Goal: Task Accomplishment & Management: Manage account settings

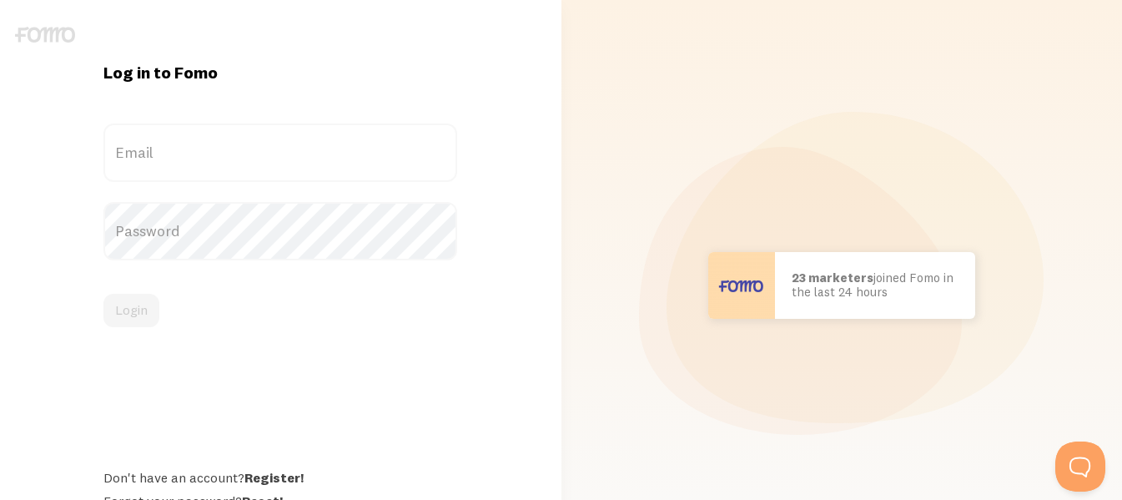
click at [301, 141] on label "Email" at bounding box center [280, 152] width 354 height 58
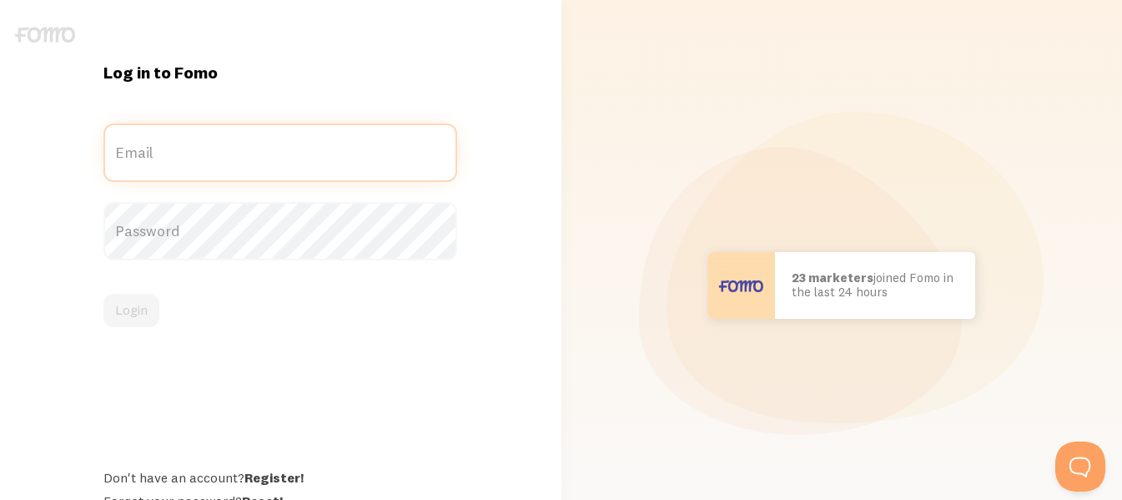
click at [301, 141] on input "Email" at bounding box center [280, 152] width 354 height 58
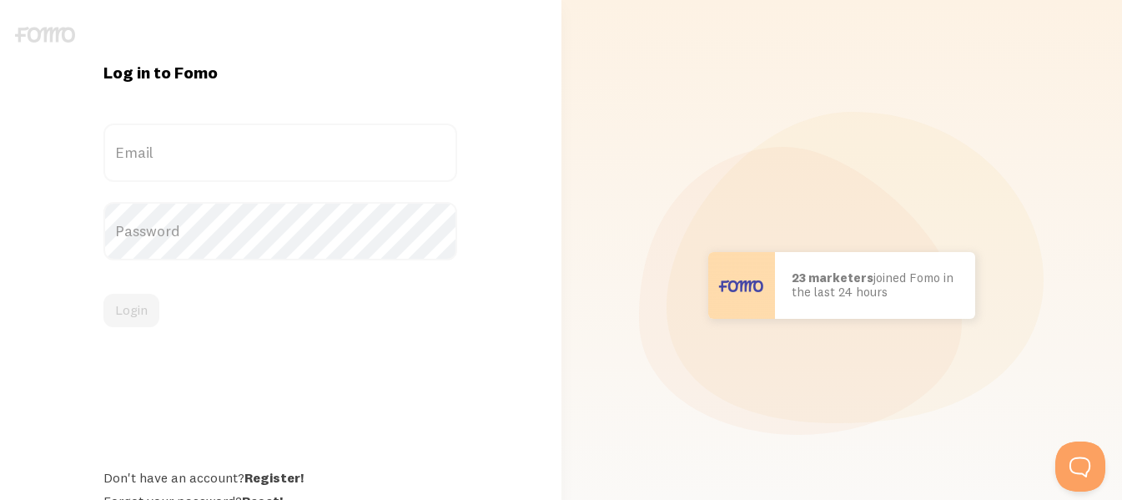
click at [292, 147] on label "Email" at bounding box center [280, 152] width 354 height 58
click at [292, 147] on input "Email" at bounding box center [280, 152] width 354 height 58
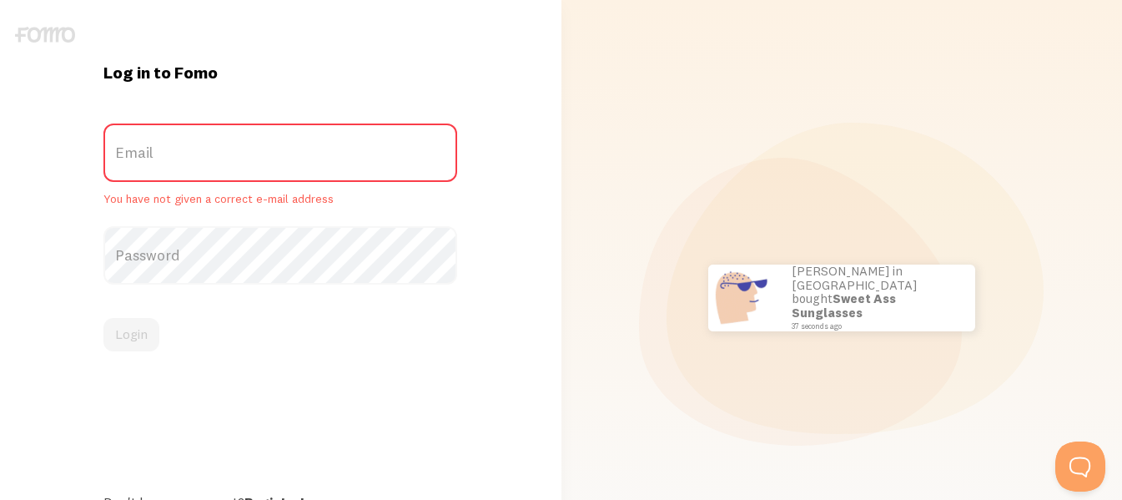
click at [262, 249] on label "Password" at bounding box center [280, 255] width 354 height 58
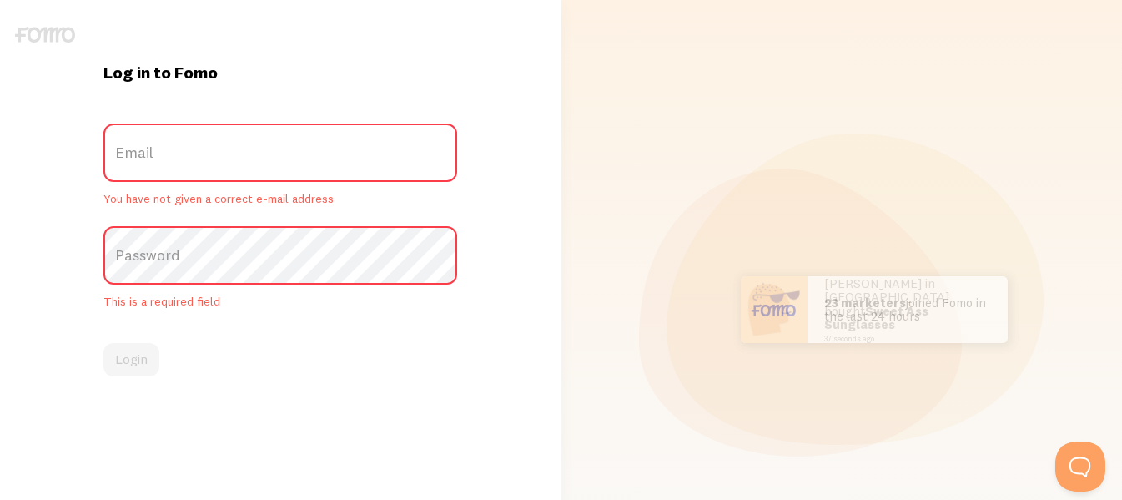
click at [234, 151] on label "Email" at bounding box center [280, 152] width 354 height 58
click at [234, 151] on input "Email" at bounding box center [280, 152] width 354 height 58
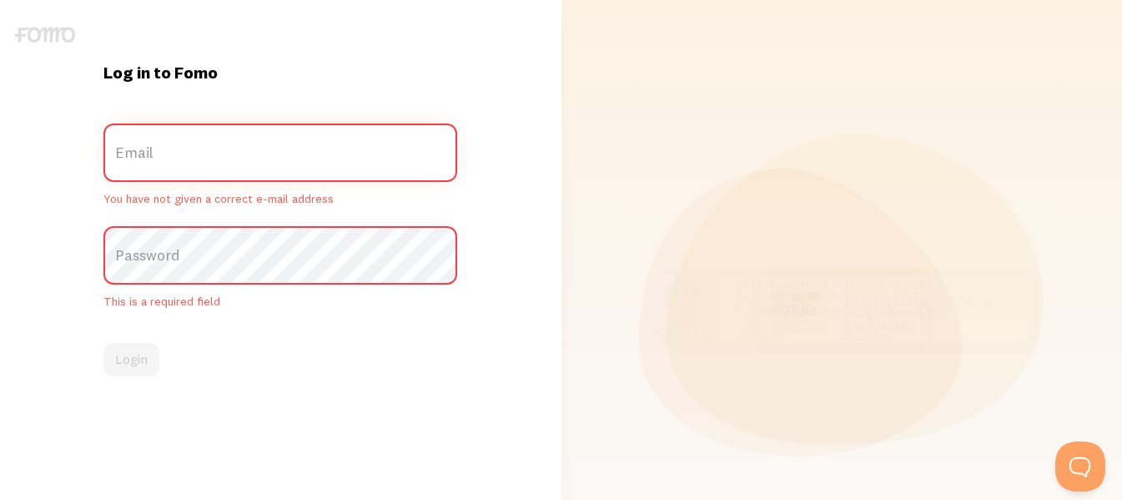
paste input "elyrafashion.com@gmail.com"
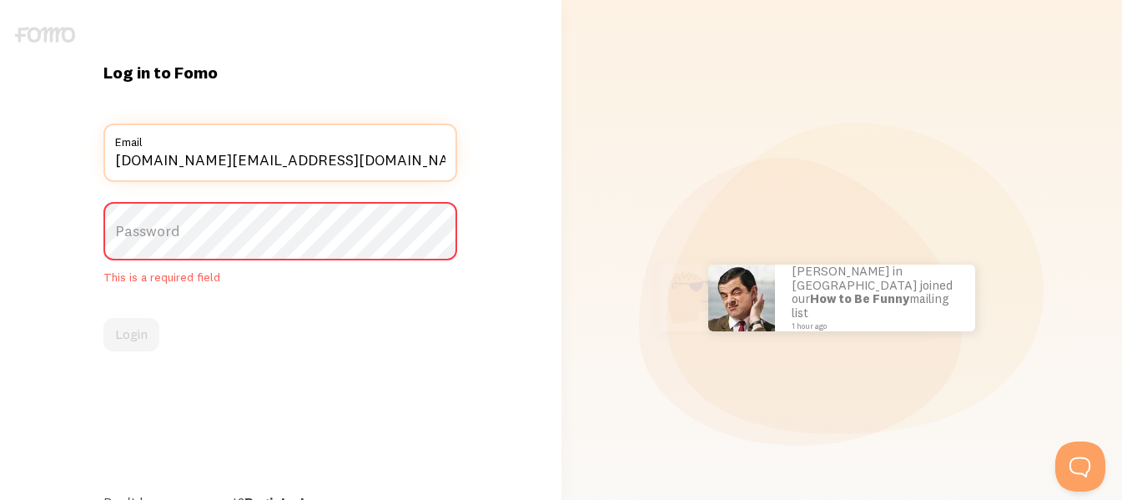
type input "elyrafashion.com@gmail.com"
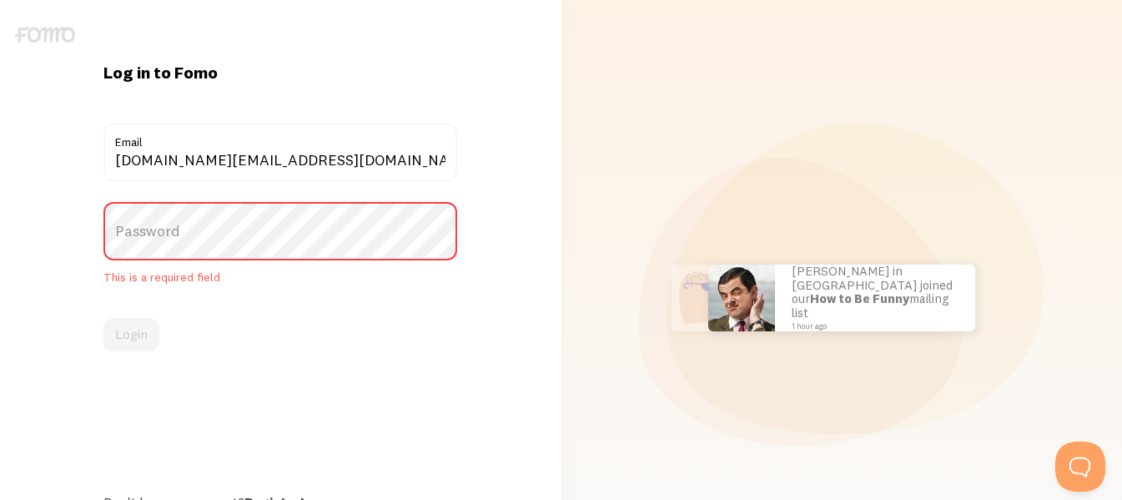
click at [209, 234] on label "Password" at bounding box center [280, 231] width 354 height 58
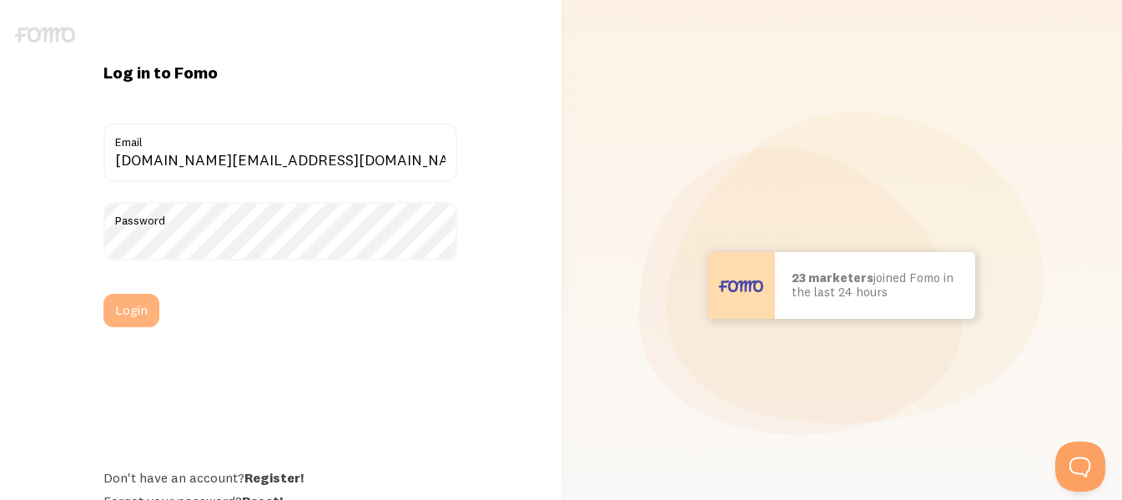
click at [133, 307] on button "Login" at bounding box center [131, 310] width 56 height 33
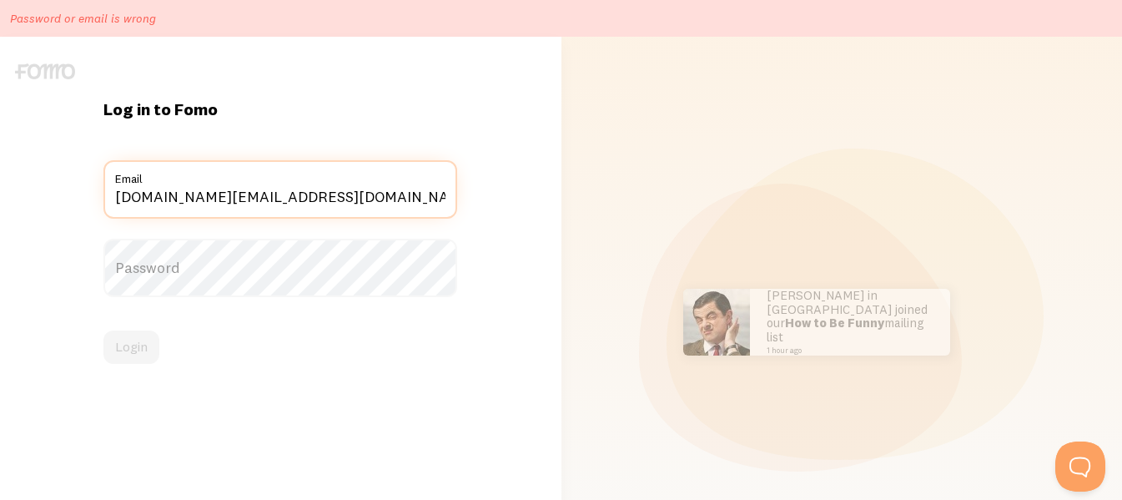
drag, startPoint x: 323, startPoint y: 198, endPoint x: 0, endPoint y: 183, distance: 323.2
click at [0, 184] on div "Log in to Fomo elyrafashion.com@gmail.com Email Password Login Don't have an ac…" at bounding box center [281, 322] width 562 height 571
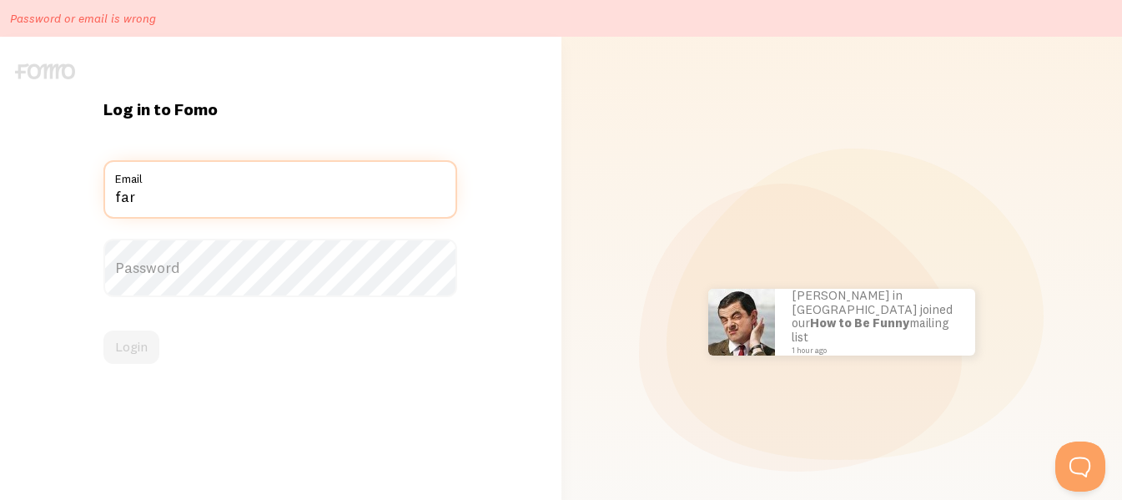
type input "[EMAIL_ADDRESS][DOMAIN_NAME]"
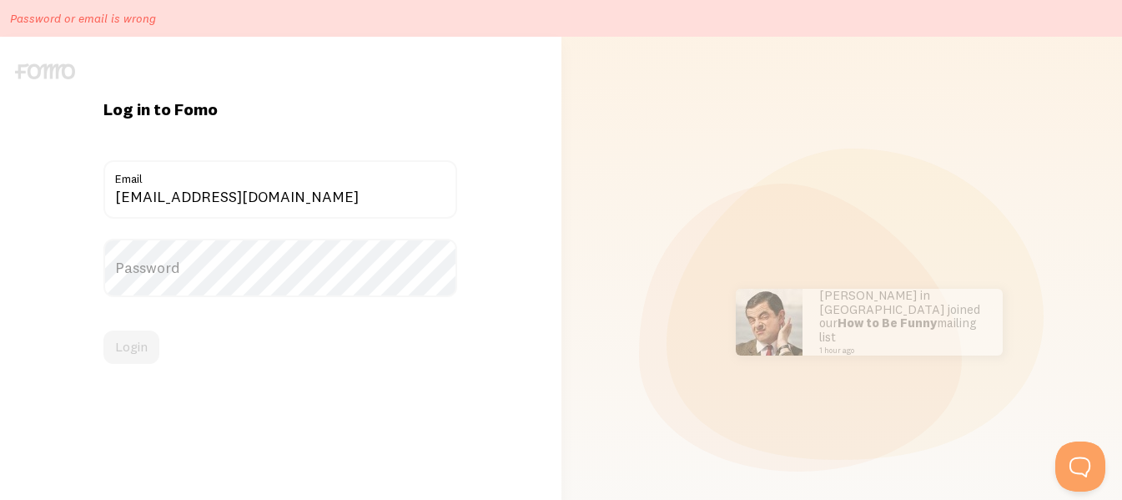
click at [239, 269] on label "Password" at bounding box center [280, 268] width 354 height 58
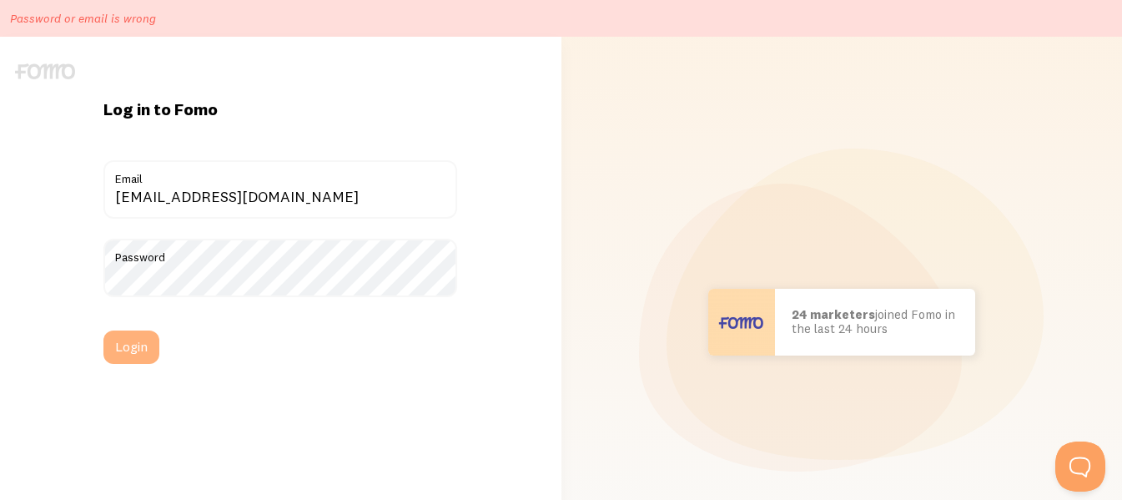
click at [135, 346] on button "Login" at bounding box center [131, 346] width 56 height 33
click at [242, 274] on label "Password" at bounding box center [280, 268] width 354 height 58
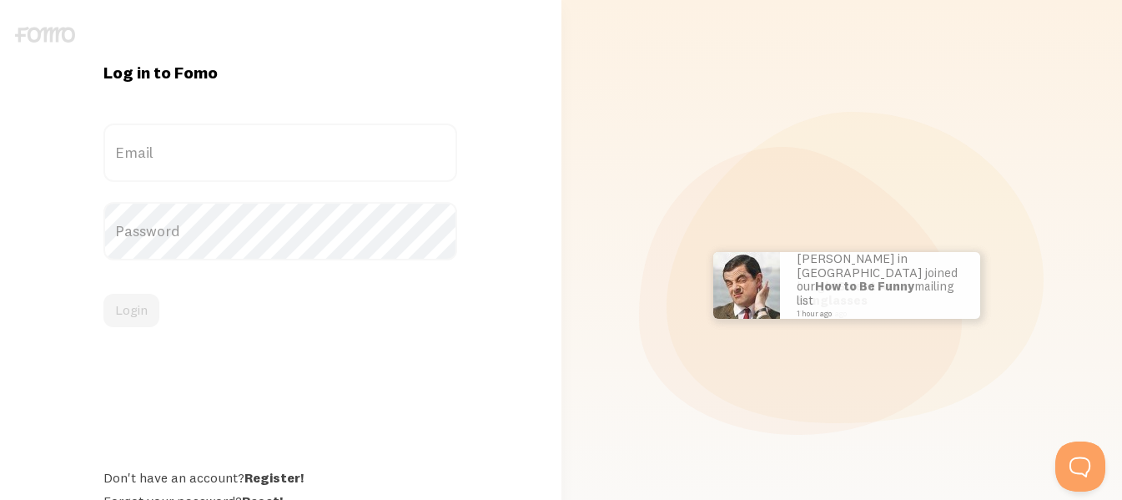
click at [305, 147] on label "Email" at bounding box center [280, 152] width 354 height 58
click at [305, 147] on input "Email" at bounding box center [280, 152] width 354 height 58
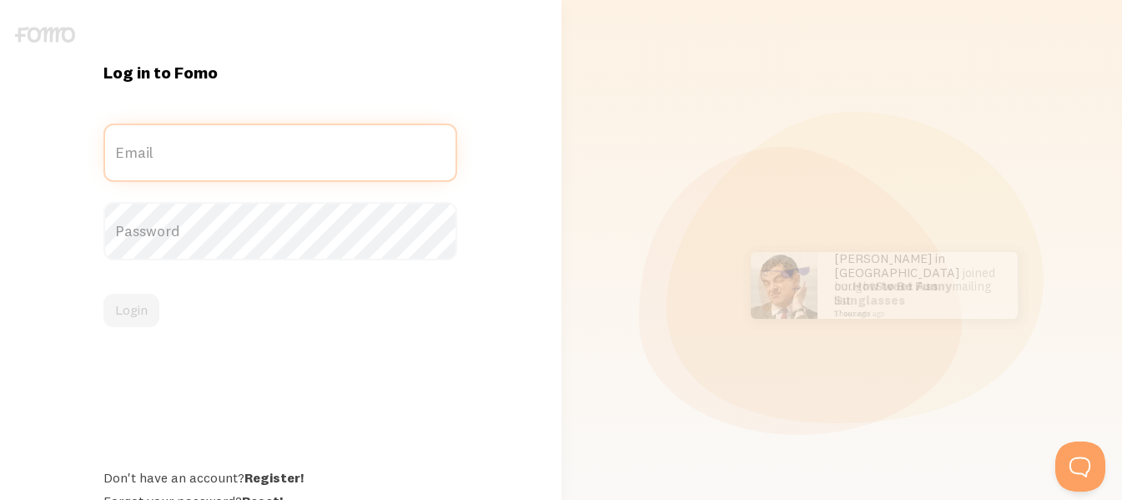
type input "d"
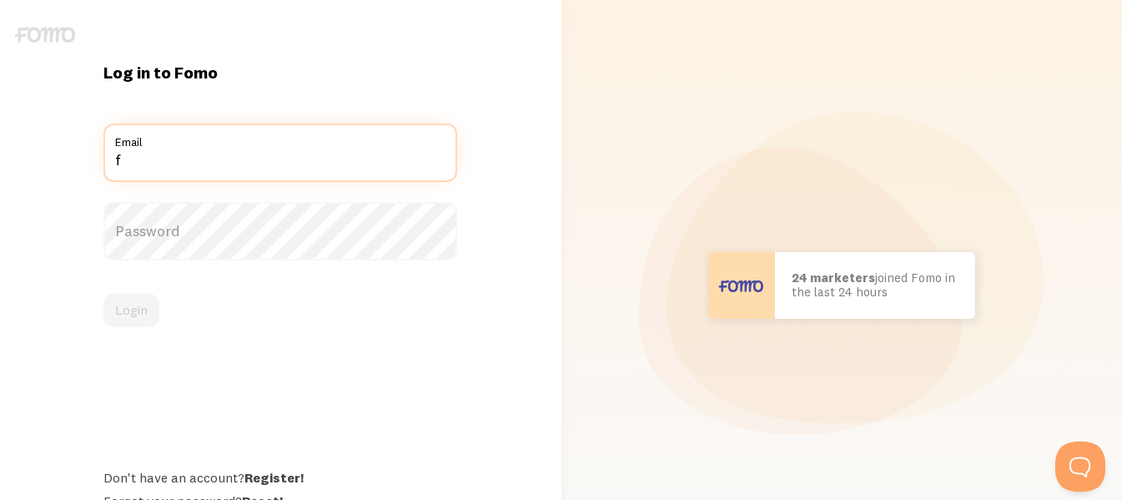
type input "[EMAIL_ADDRESS][DOMAIN_NAME]"
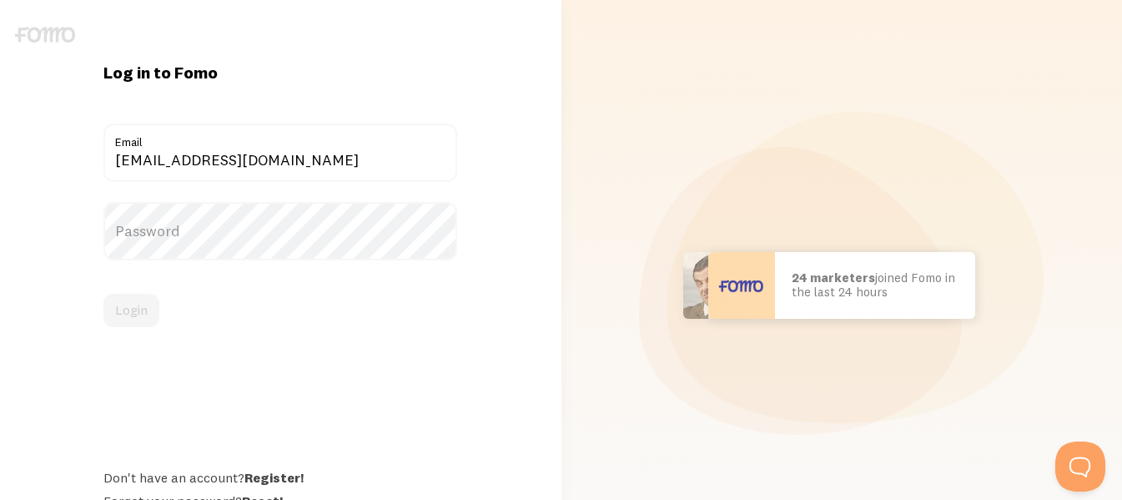
click at [271, 229] on label "Password" at bounding box center [280, 231] width 354 height 58
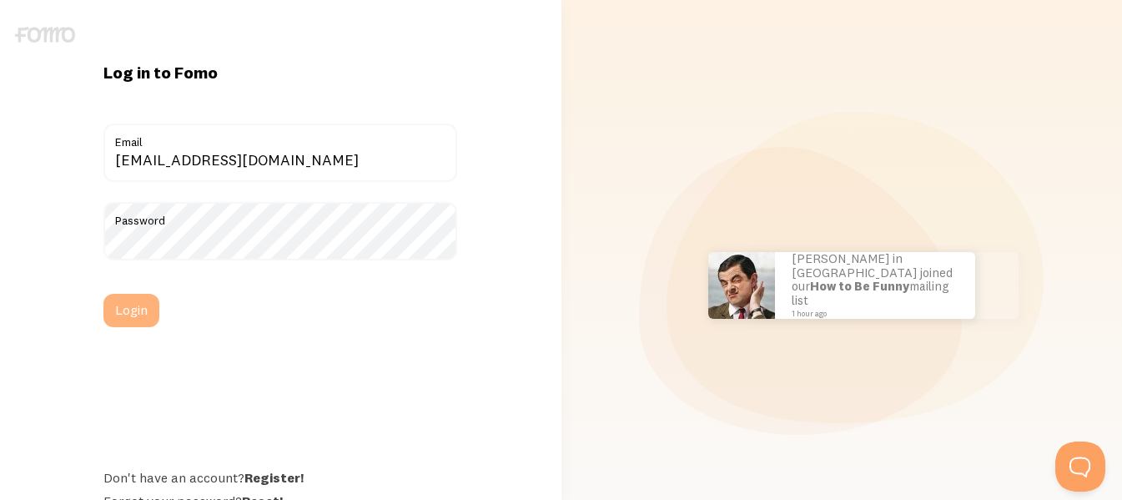
click at [137, 306] on button "Login" at bounding box center [131, 310] width 56 height 33
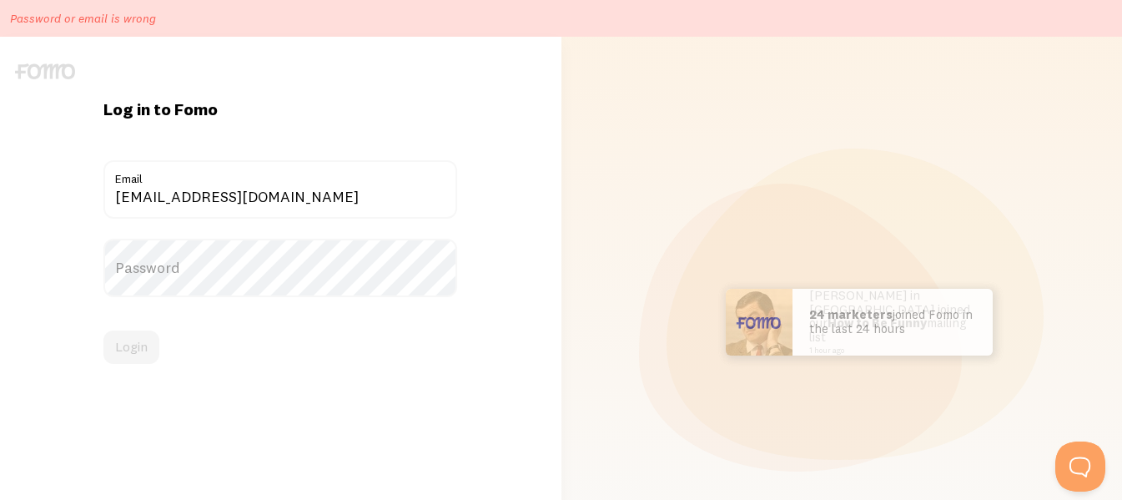
click at [204, 263] on label "Password" at bounding box center [280, 268] width 354 height 58
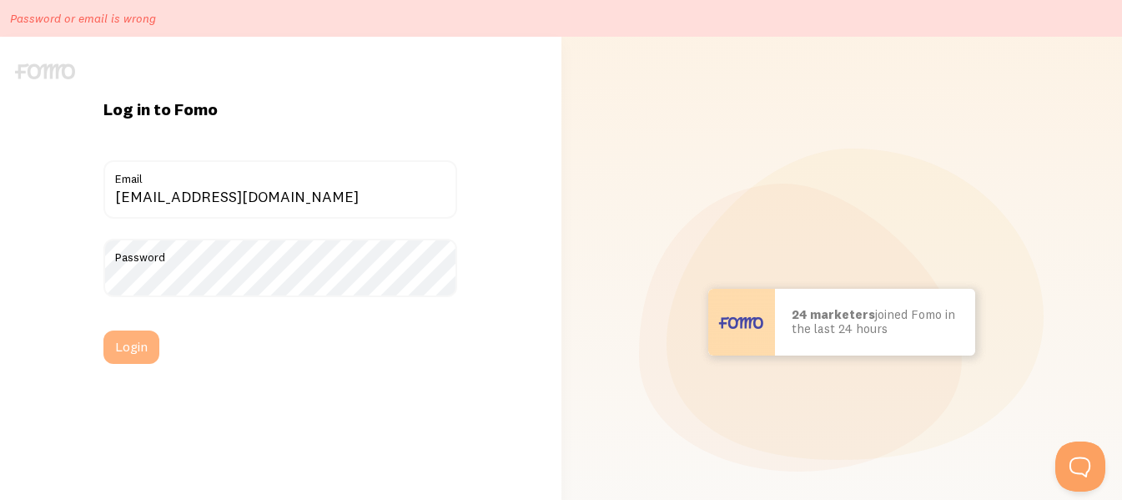
click at [142, 345] on button "Login" at bounding box center [131, 346] width 56 height 33
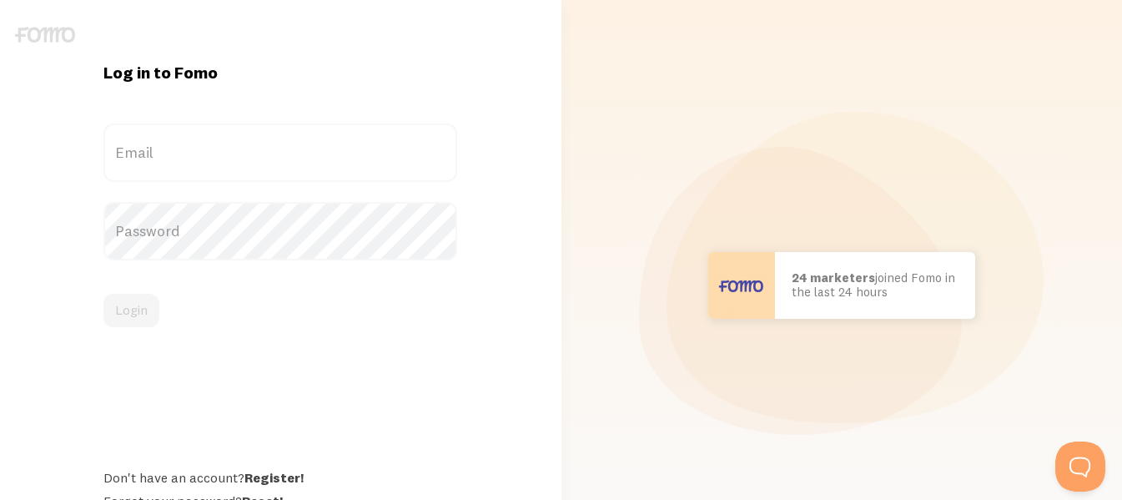
click at [251, 149] on label "Email" at bounding box center [280, 152] width 354 height 58
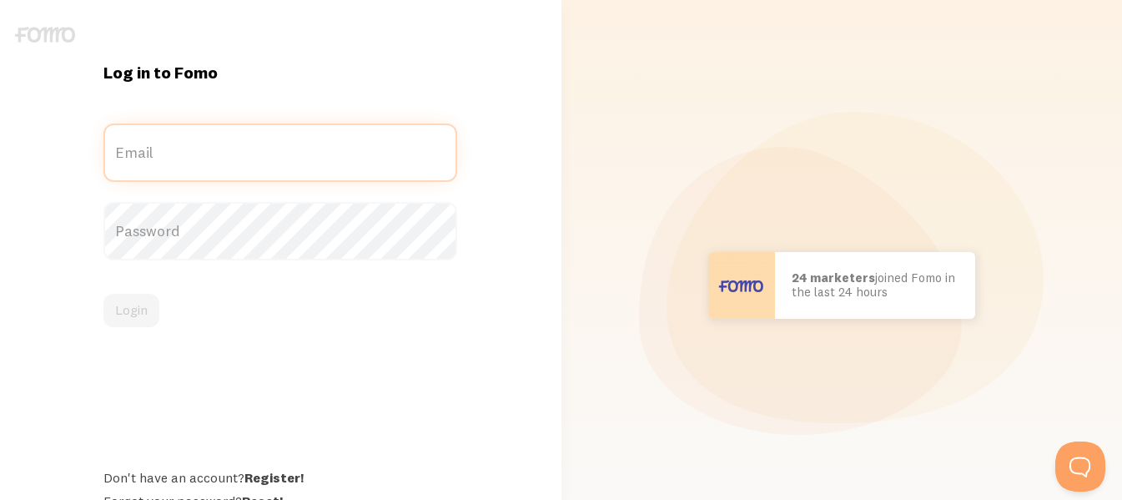
click at [251, 149] on input "Email" at bounding box center [280, 152] width 354 height 58
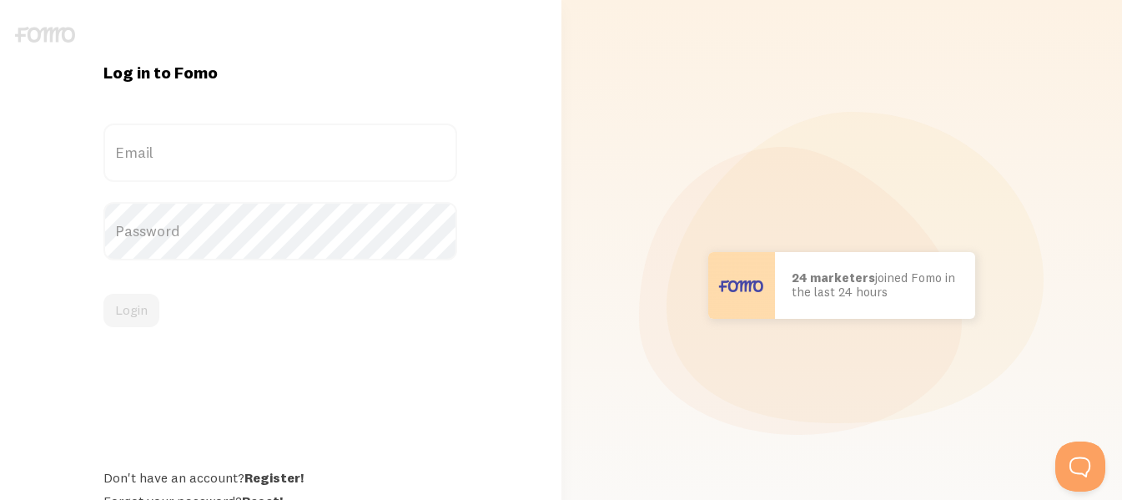
click at [251, 149] on label "Email" at bounding box center [280, 152] width 354 height 58
click at [251, 149] on input "Email" at bounding box center [280, 152] width 354 height 58
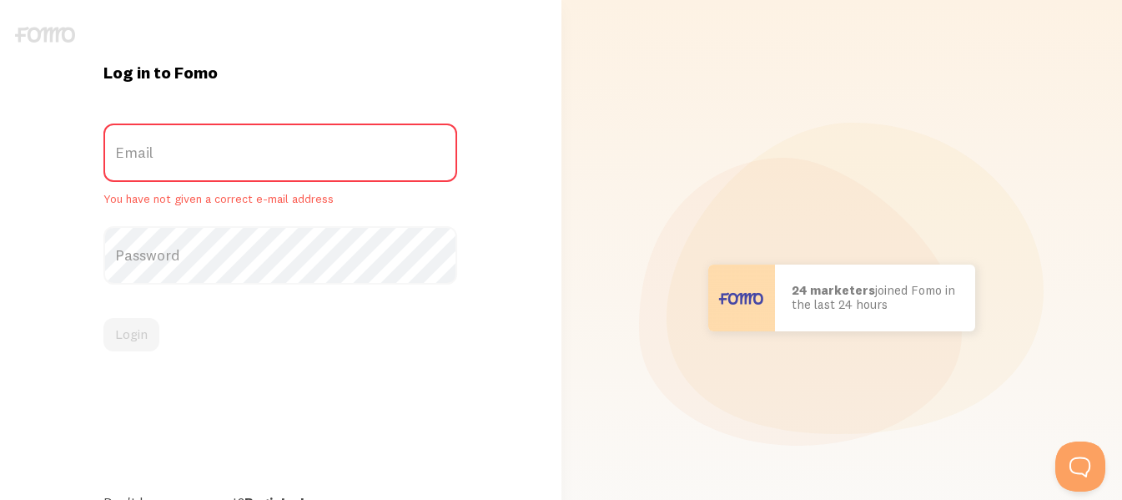
click at [197, 149] on label "Email" at bounding box center [280, 152] width 354 height 58
click at [197, 149] on input "Email" at bounding box center [280, 152] width 354 height 58
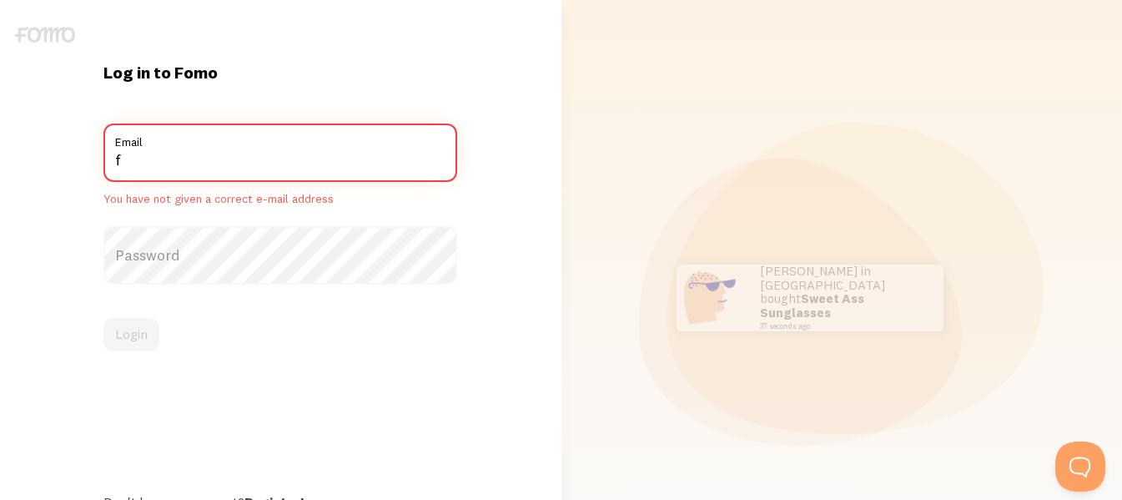
type input "[EMAIL_ADDRESS][DOMAIN_NAME]"
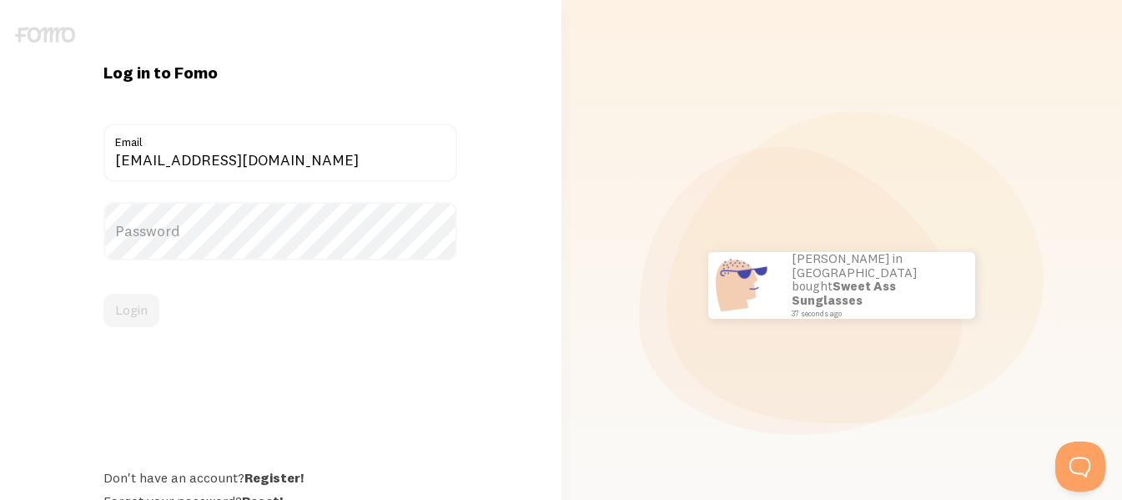
click at [221, 234] on label "Password" at bounding box center [280, 231] width 354 height 58
click at [169, 237] on label "Password" at bounding box center [280, 231] width 354 height 58
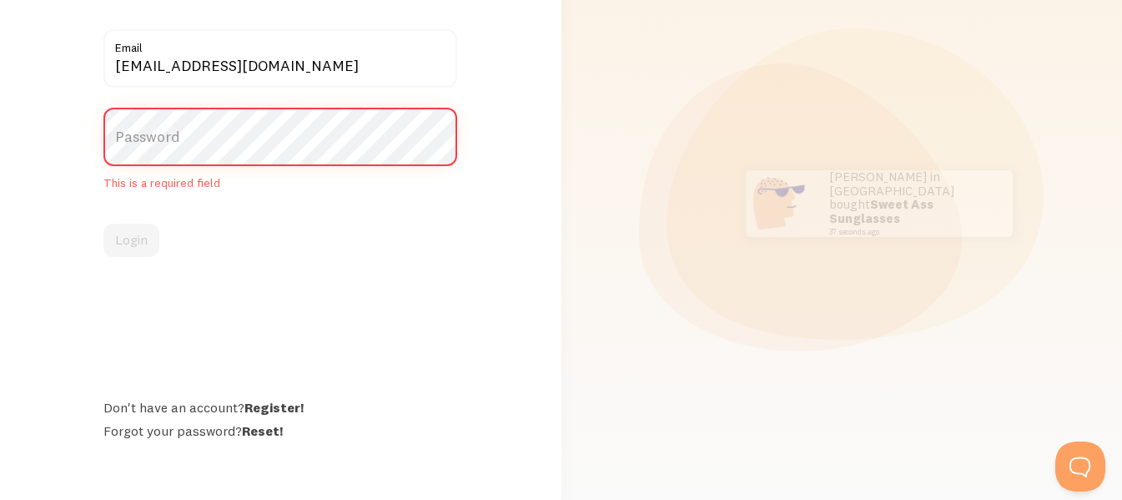
scroll to position [95, 0]
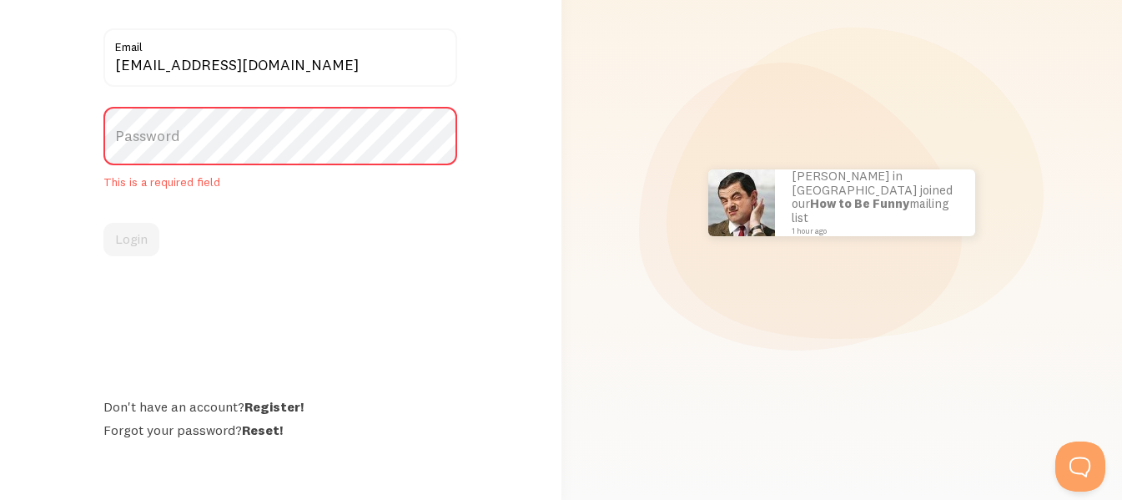
click at [246, 136] on label "Password" at bounding box center [280, 136] width 354 height 58
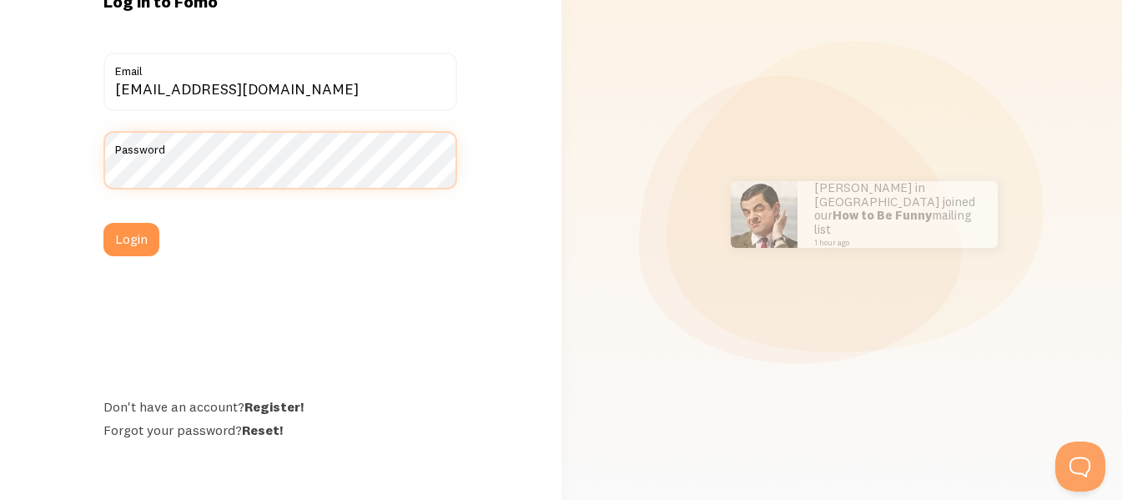
scroll to position [71, 0]
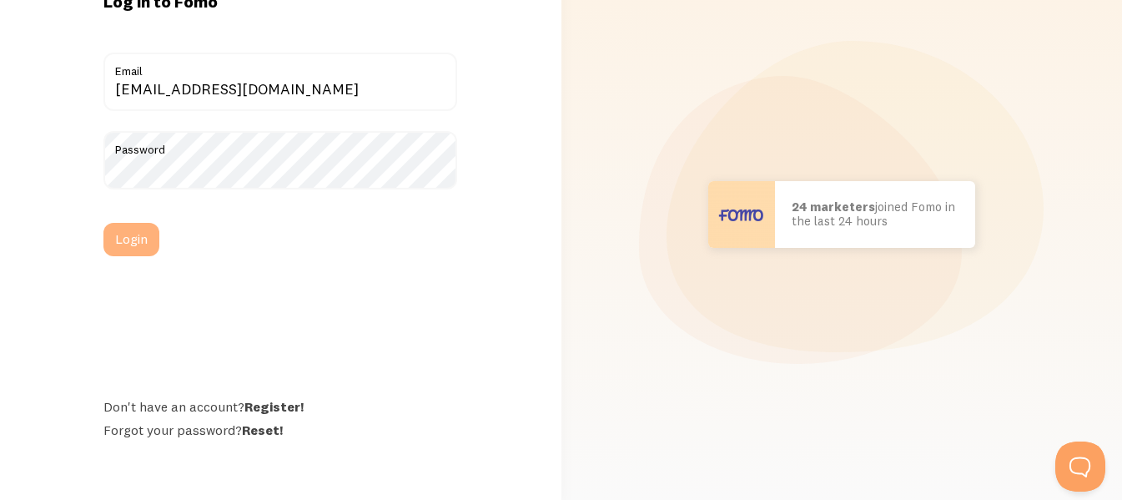
click at [133, 230] on button "Login" at bounding box center [131, 239] width 56 height 33
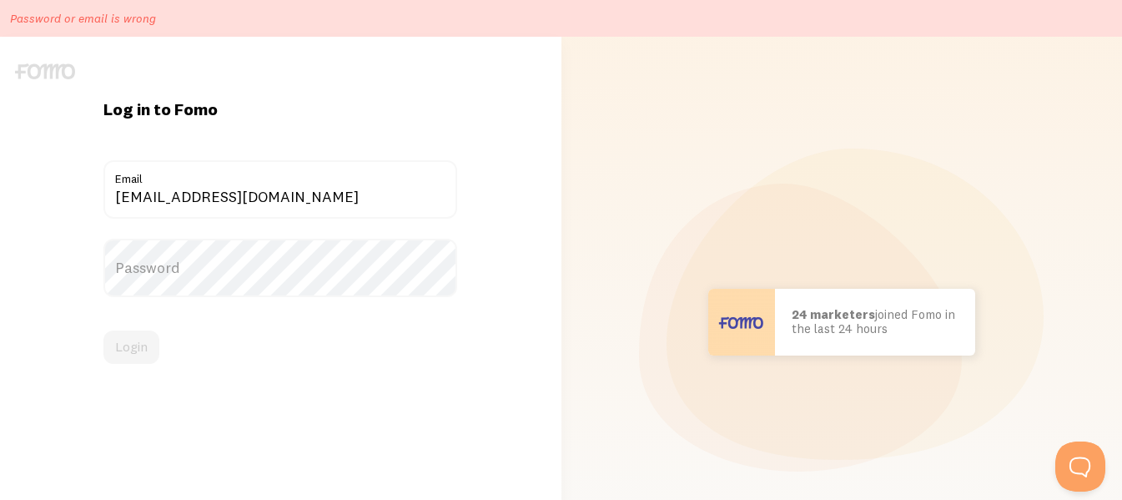
click at [182, 269] on label "Password" at bounding box center [280, 268] width 354 height 58
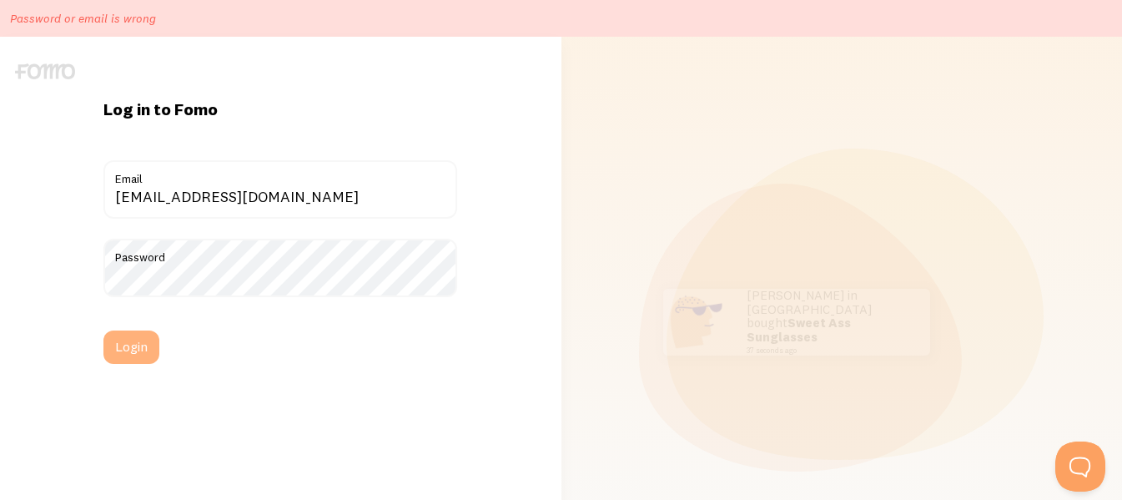
click at [138, 345] on button "Login" at bounding box center [131, 346] width 56 height 33
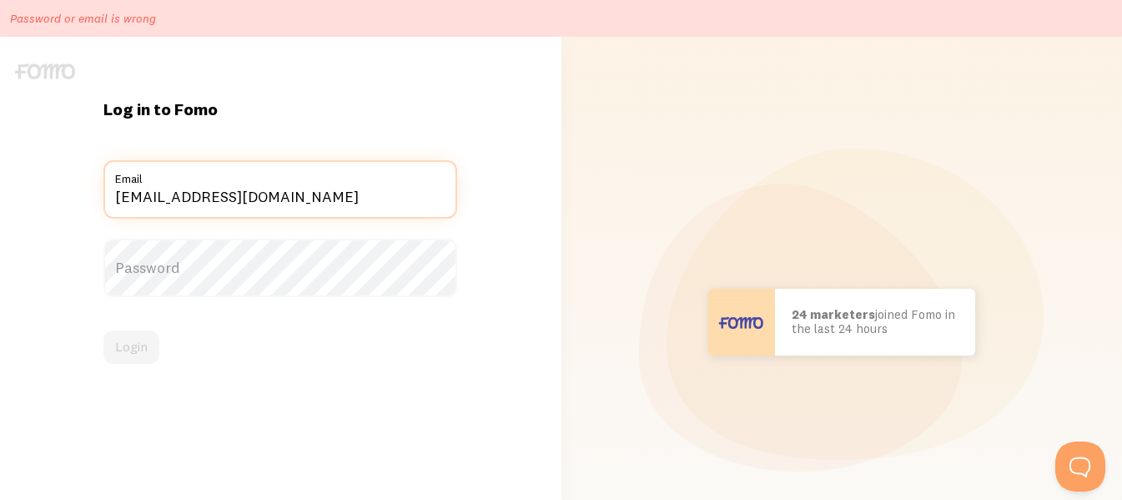
click at [354, 196] on input "[EMAIL_ADDRESS][DOMAIN_NAME]" at bounding box center [280, 189] width 354 height 58
drag, startPoint x: 360, startPoint y: 195, endPoint x: 0, endPoint y: 123, distance: 367.5
click at [0, 126] on div "Log in to Fomo [EMAIL_ADDRESS][DOMAIN_NAME] Email Password Login Don't have an …" at bounding box center [281, 322] width 562 height 571
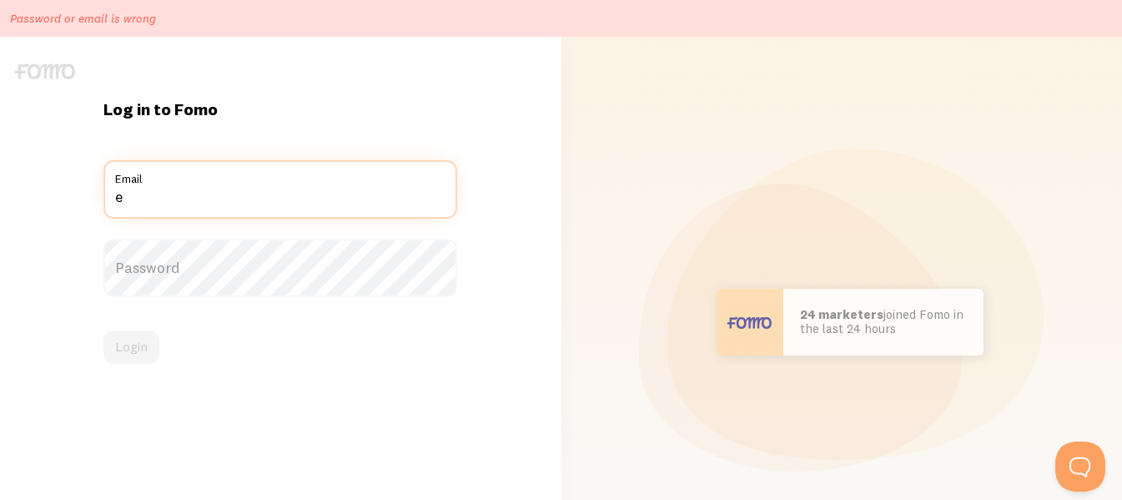
click at [155, 193] on input "e" at bounding box center [280, 189] width 354 height 58
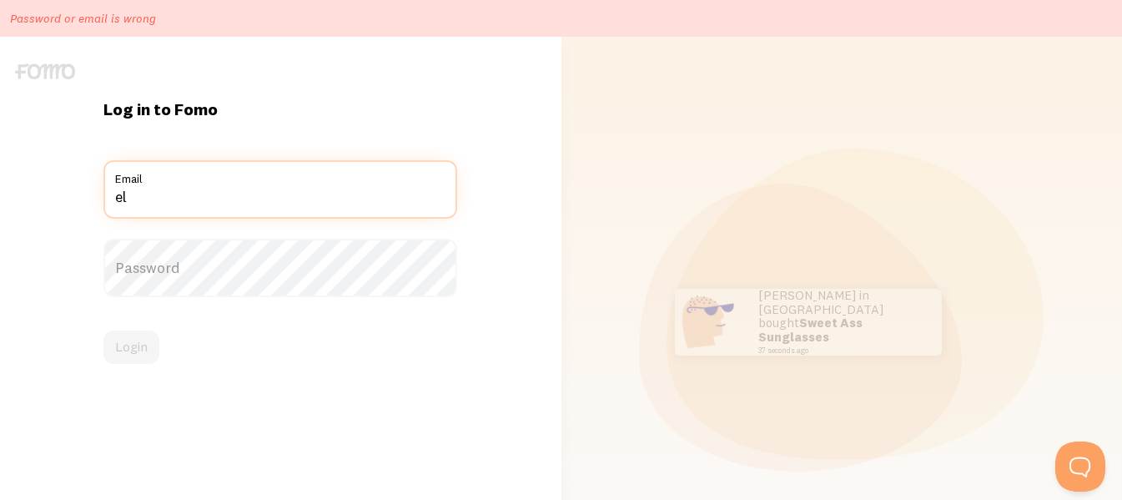
type input "e"
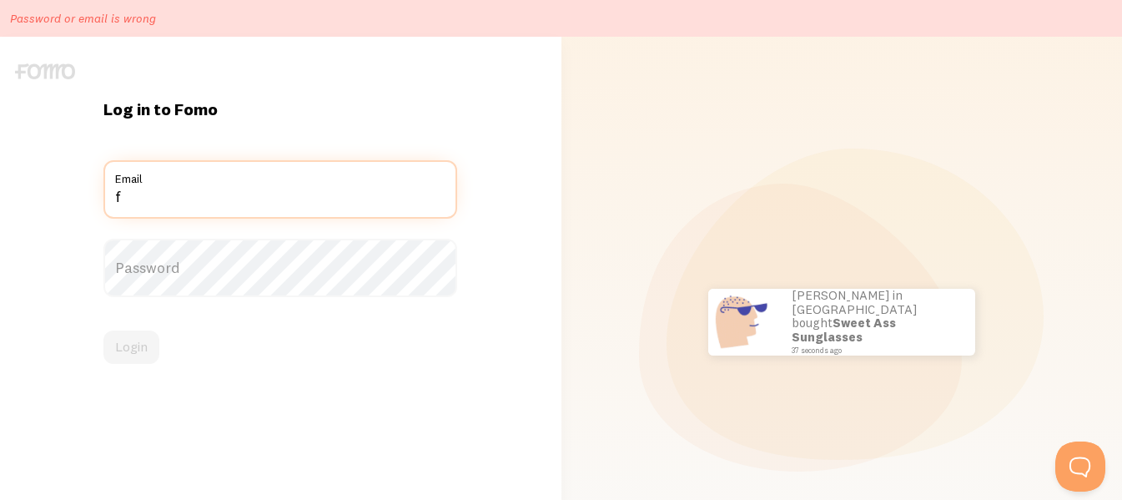
type input "[EMAIL_ADDRESS][DOMAIN_NAME]"
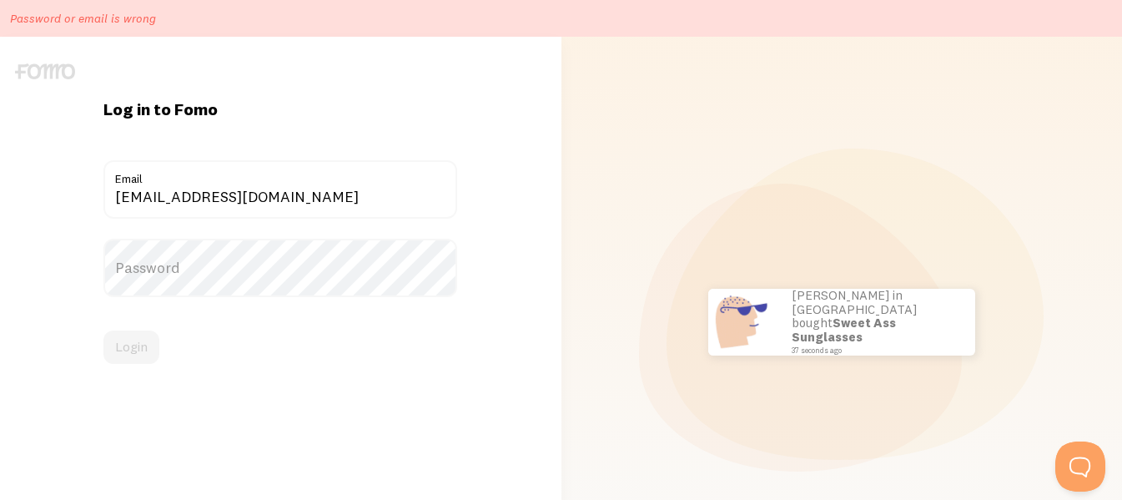
click at [268, 271] on label "Password" at bounding box center [280, 268] width 354 height 58
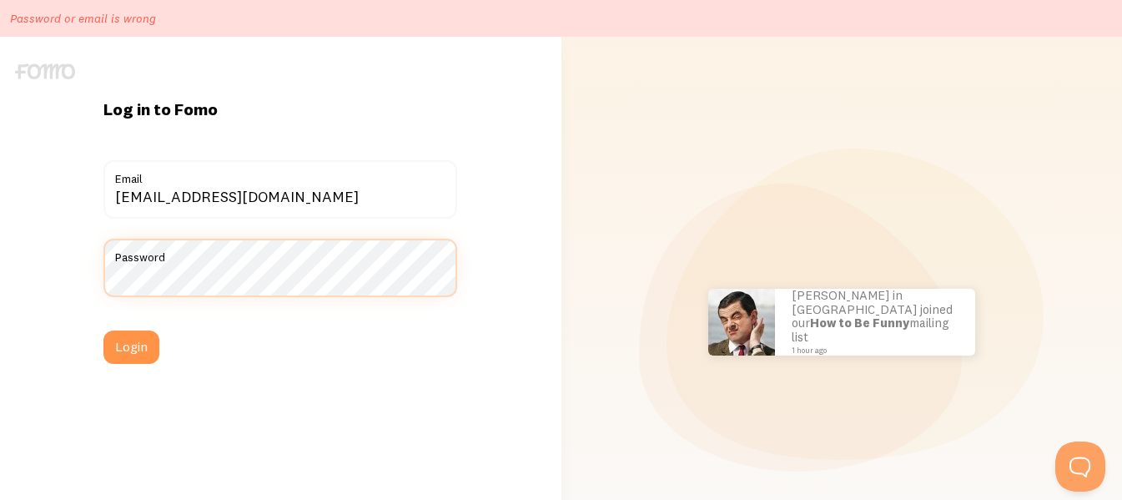
click at [103, 330] on button "Login" at bounding box center [131, 346] width 56 height 33
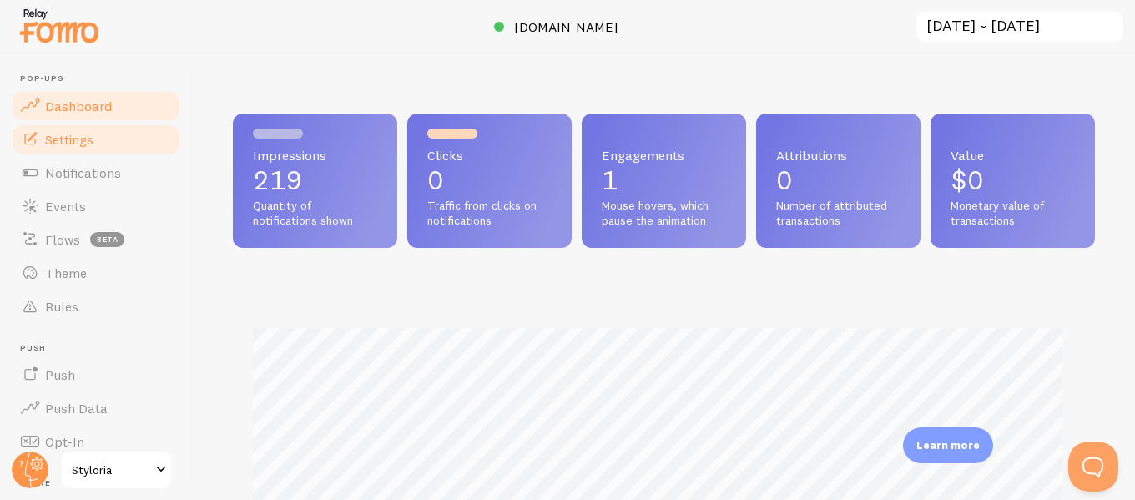
click at [56, 144] on span "Settings" at bounding box center [69, 139] width 48 height 17
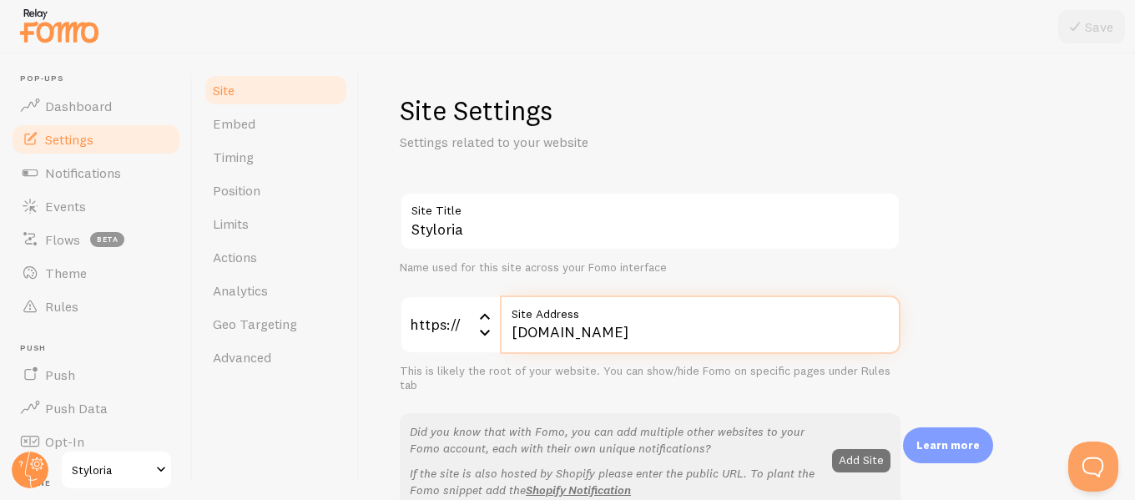
click at [528, 336] on input "[DOMAIN_NAME]" at bounding box center [700, 324] width 400 height 58
type input "[DOMAIN_NAME]"
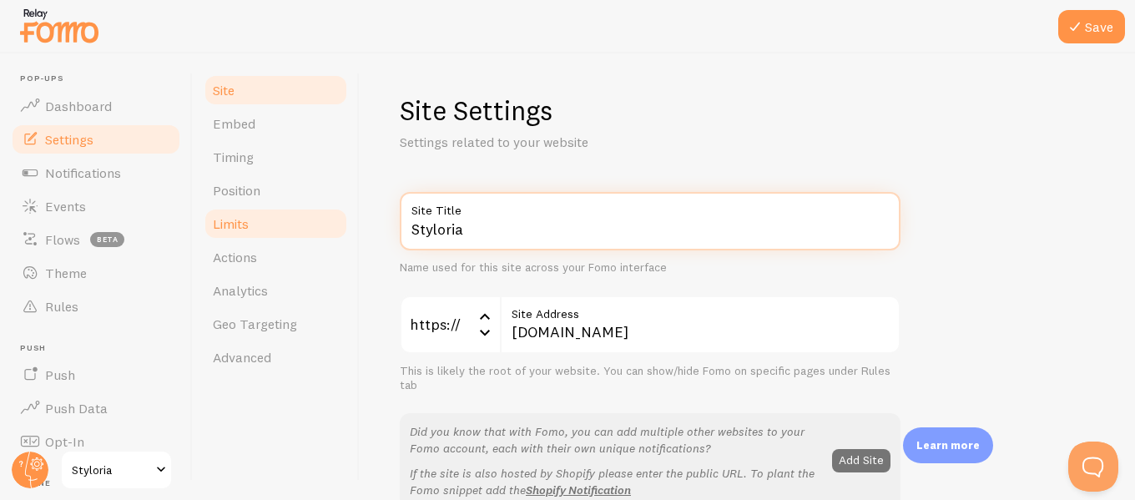
drag, startPoint x: 476, startPoint y: 227, endPoint x: 347, endPoint y: 226, distance: 129.3
click at [347, 226] on div "Site Embed Timing Position Limits Actions Analytics Geo Targeting Advanced Site…" at bounding box center [664, 276] width 942 height 446
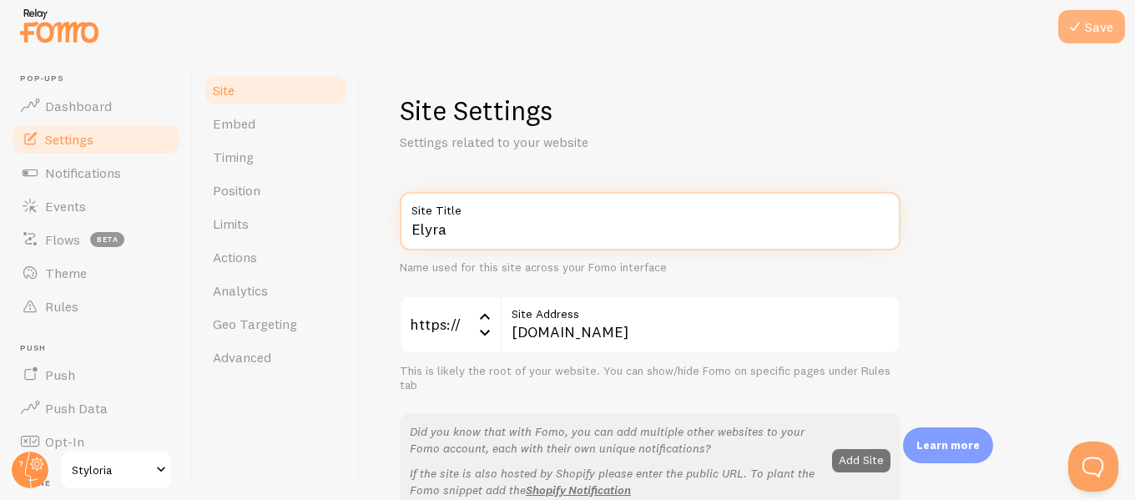
type input "Elyra"
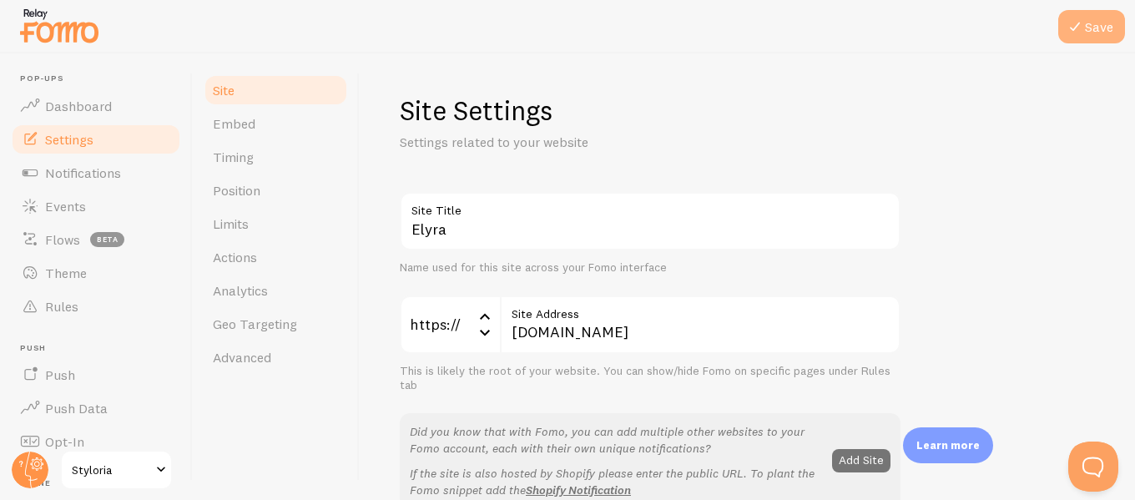
click at [1086, 30] on button "Save" at bounding box center [1091, 26] width 67 height 33
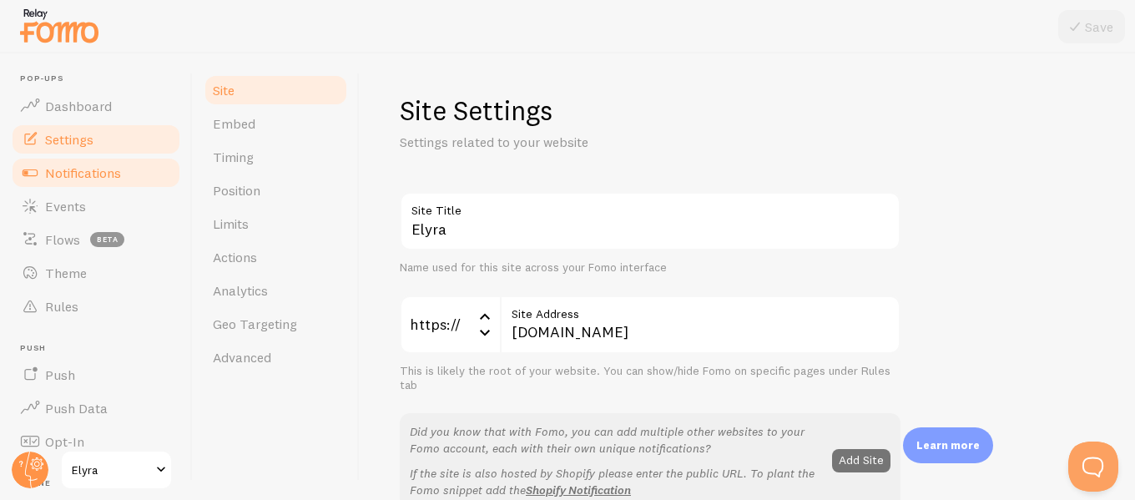
click at [78, 181] on link "Notifications" at bounding box center [96, 172] width 172 height 33
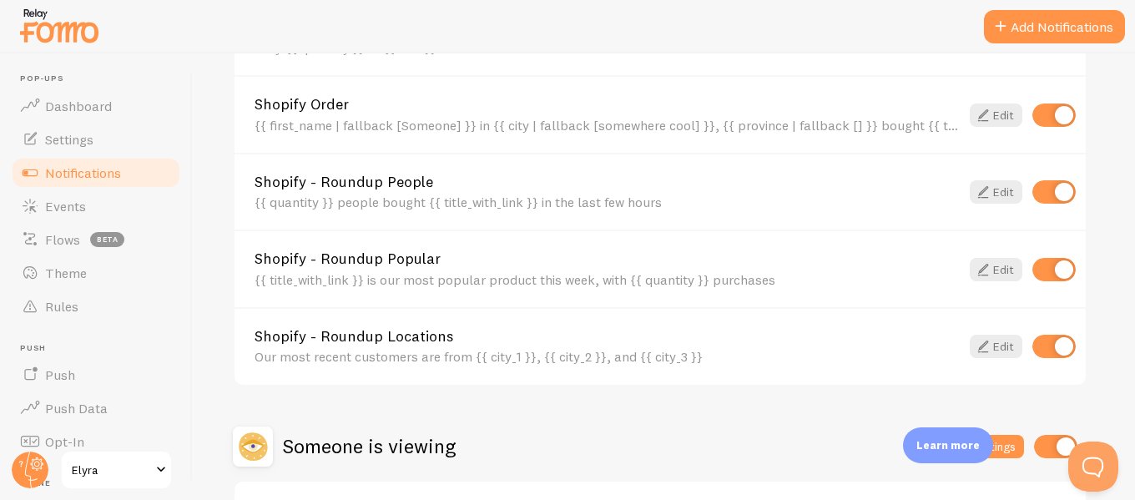
scroll to position [677, 0]
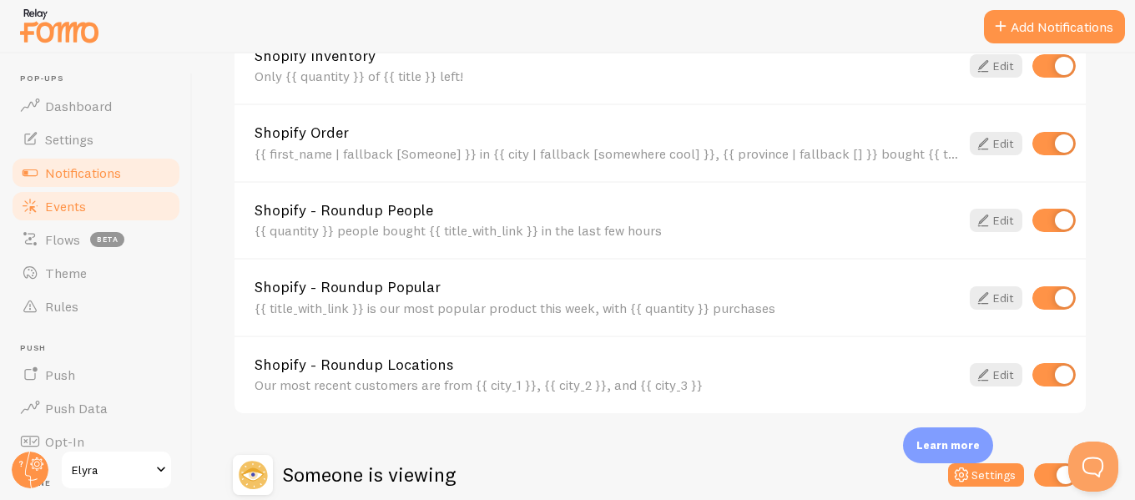
click at [99, 200] on link "Events" at bounding box center [96, 205] width 172 height 33
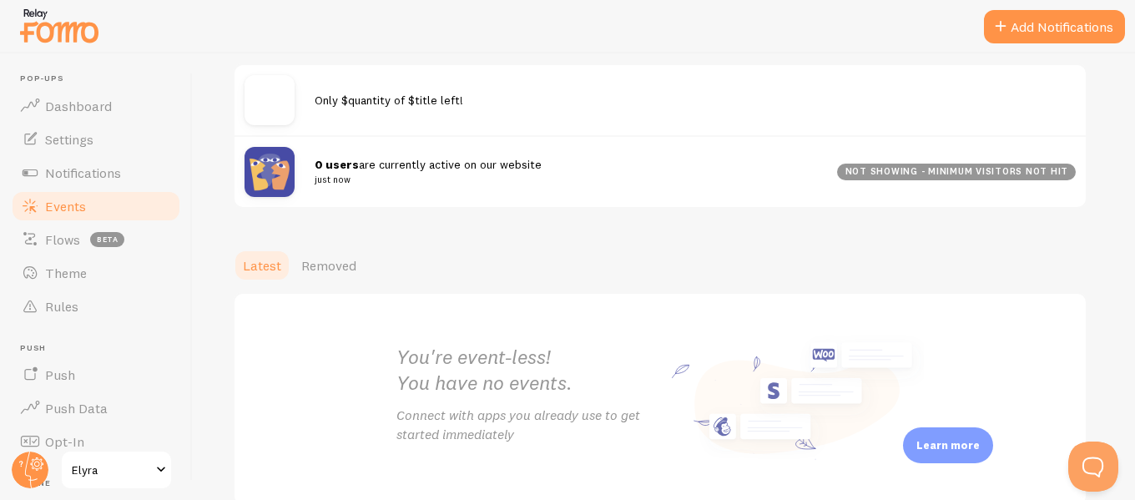
scroll to position [250, 0]
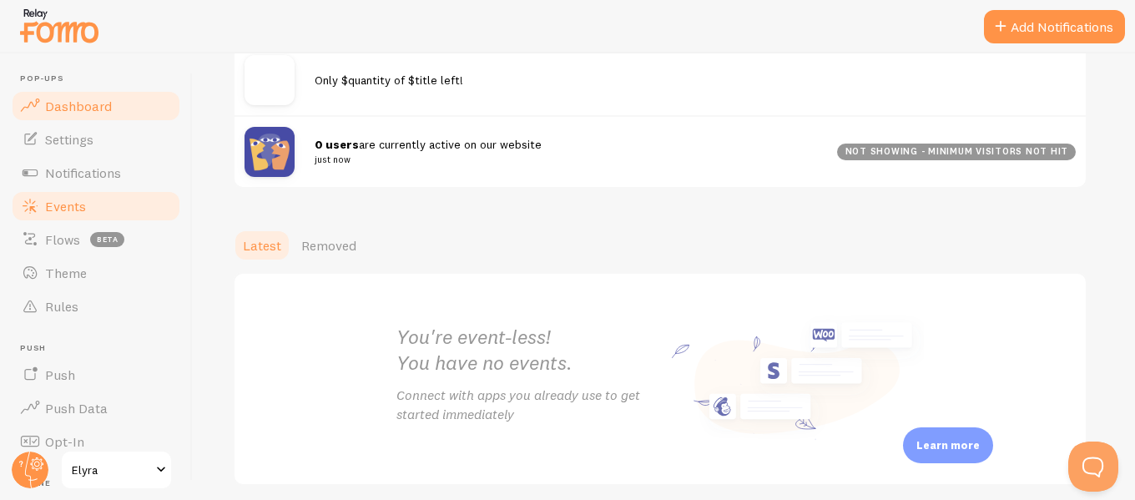
click at [76, 105] on span "Dashboard" at bounding box center [78, 106] width 67 height 17
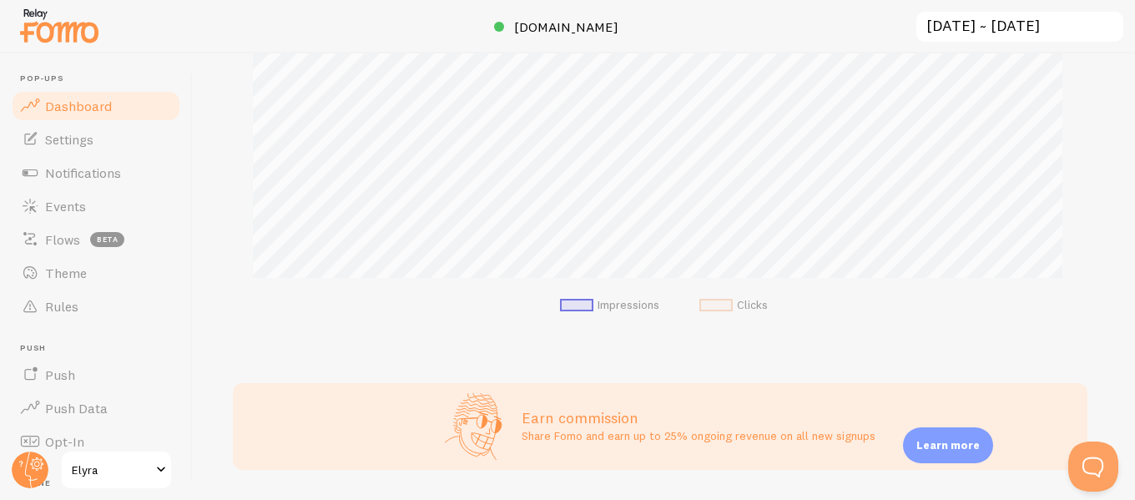
scroll to position [434, 0]
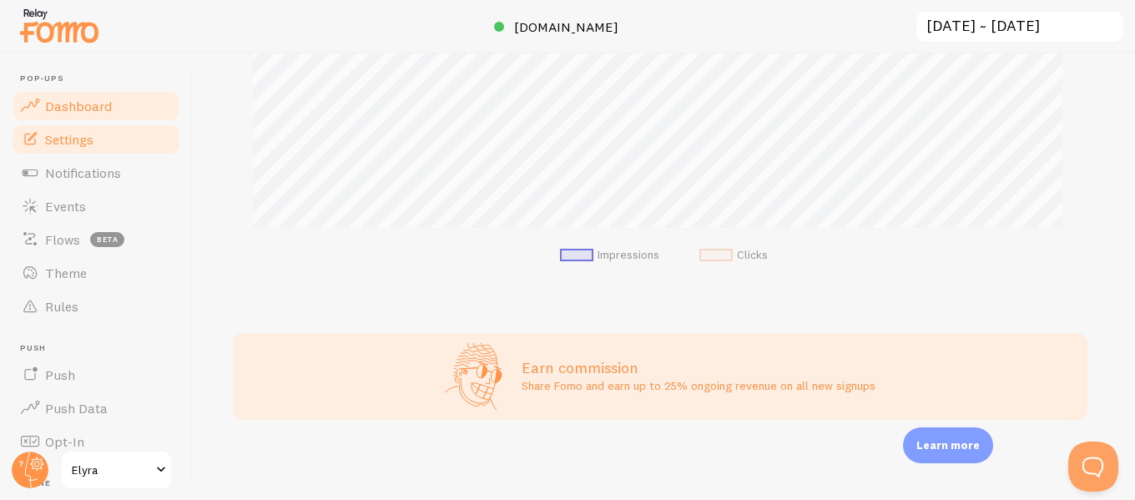
click at [73, 152] on link "Settings" at bounding box center [96, 139] width 172 height 33
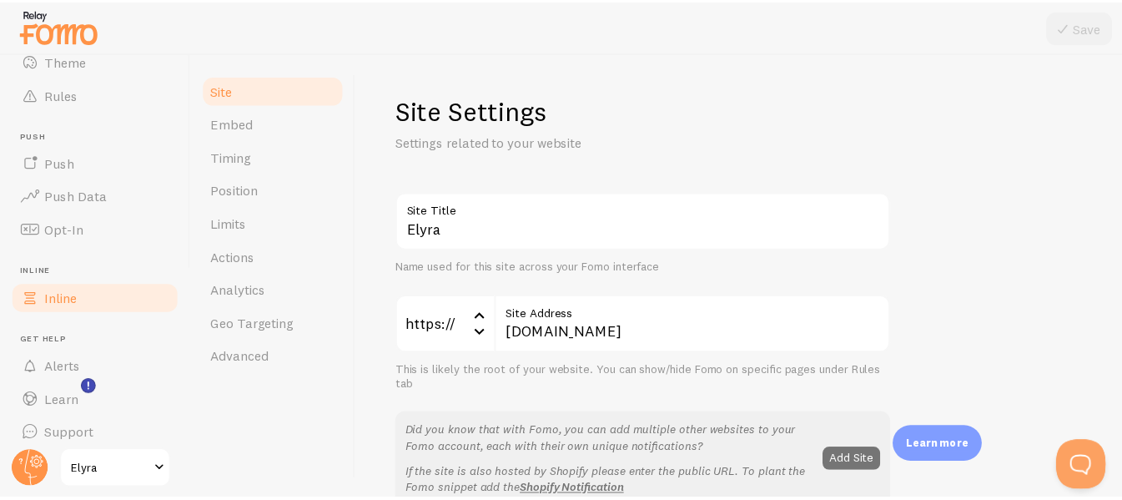
scroll to position [223, 0]
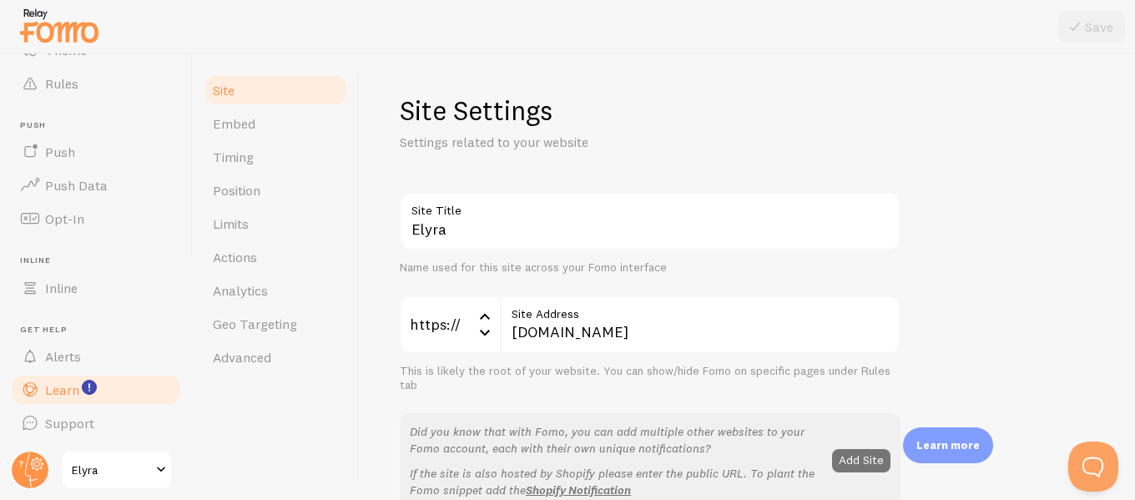
click at [65, 395] on span "Learn" at bounding box center [62, 389] width 34 height 17
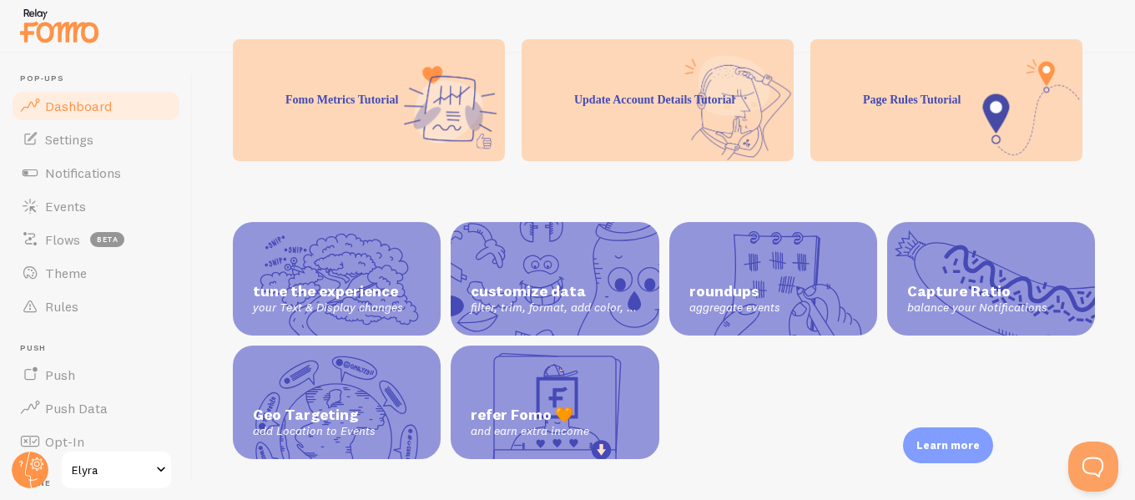
click at [82, 110] on span "Dashboard" at bounding box center [78, 106] width 67 height 17
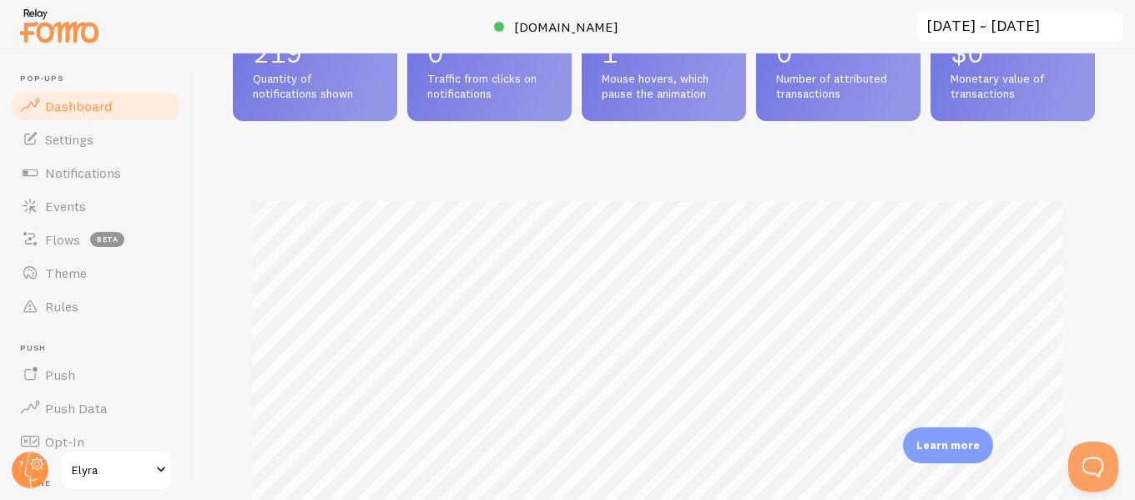
scroll to position [250, 0]
